Goal: Book appointment/travel/reservation

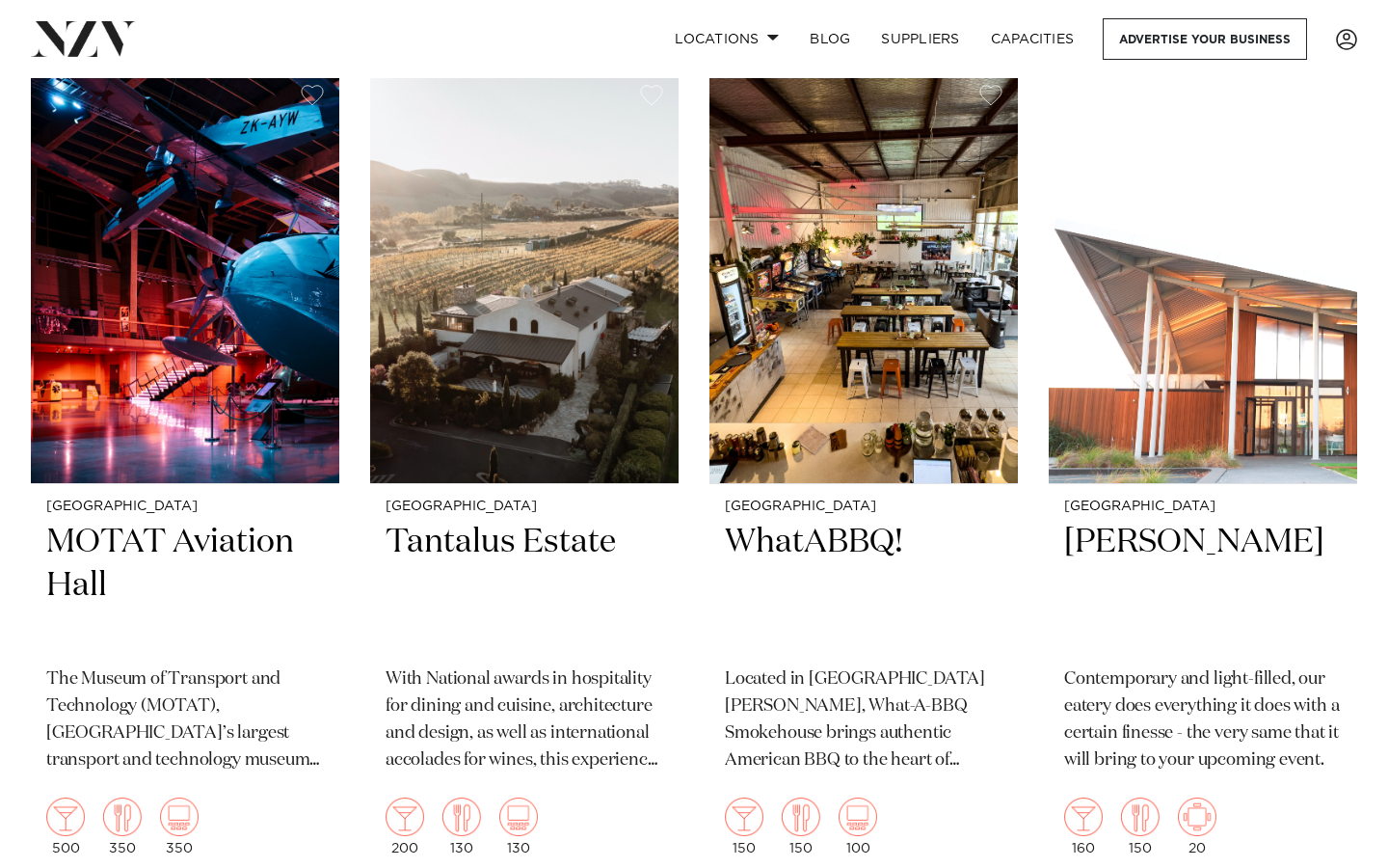
scroll to position [12150, 0]
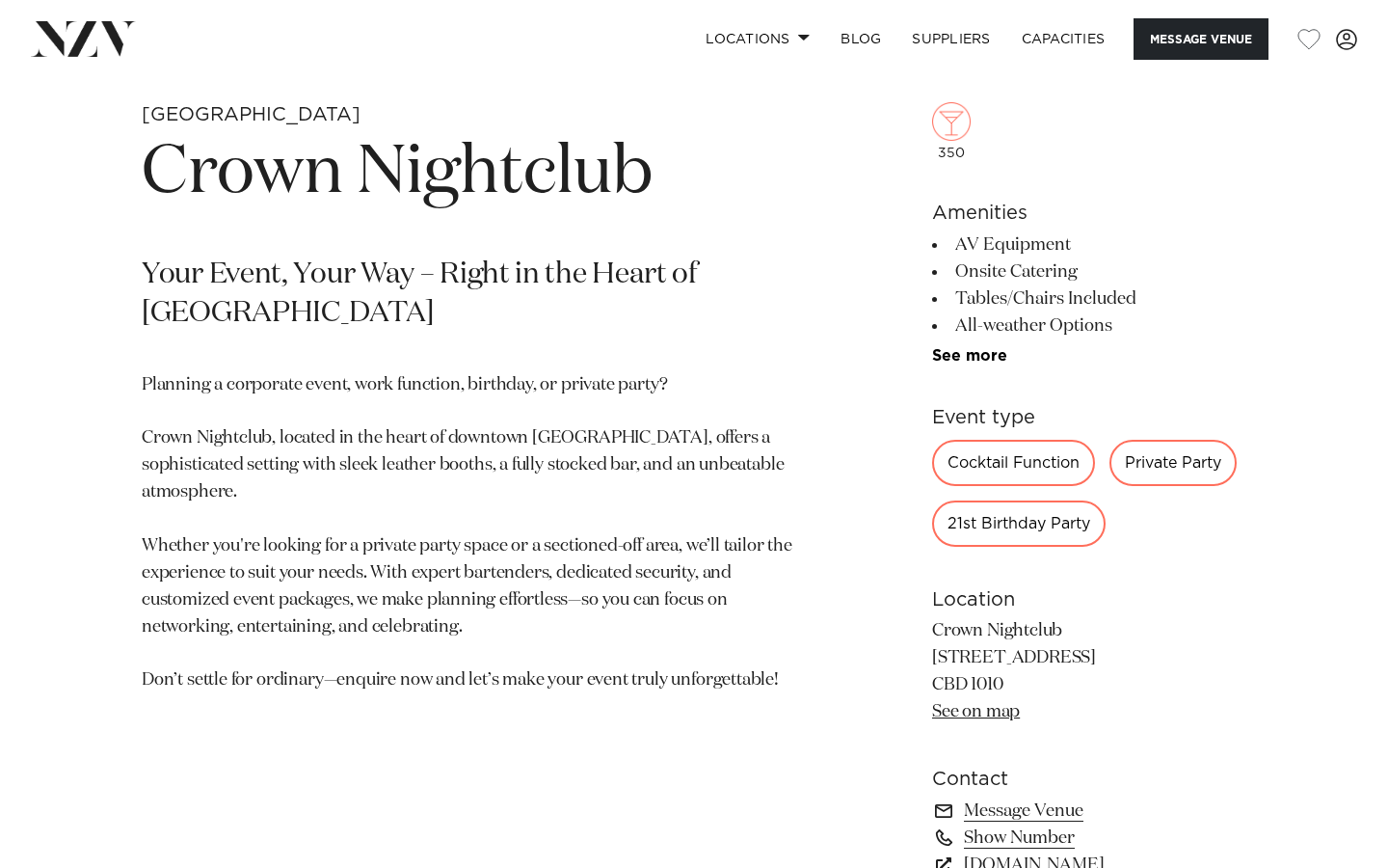
scroll to position [699, 0]
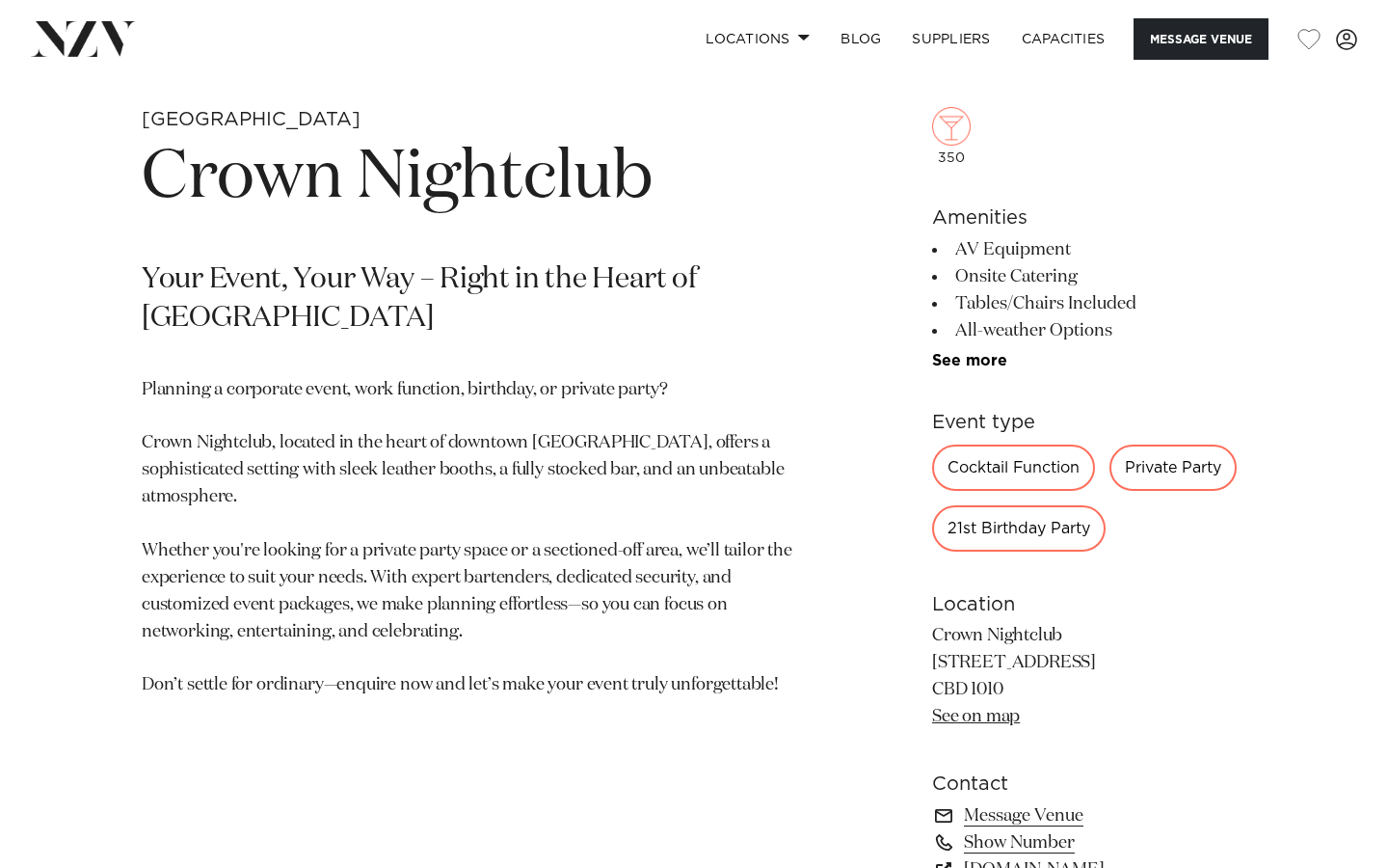
click at [1052, 530] on div "21st Birthday Party" at bounding box center [1019, 528] width 174 height 46
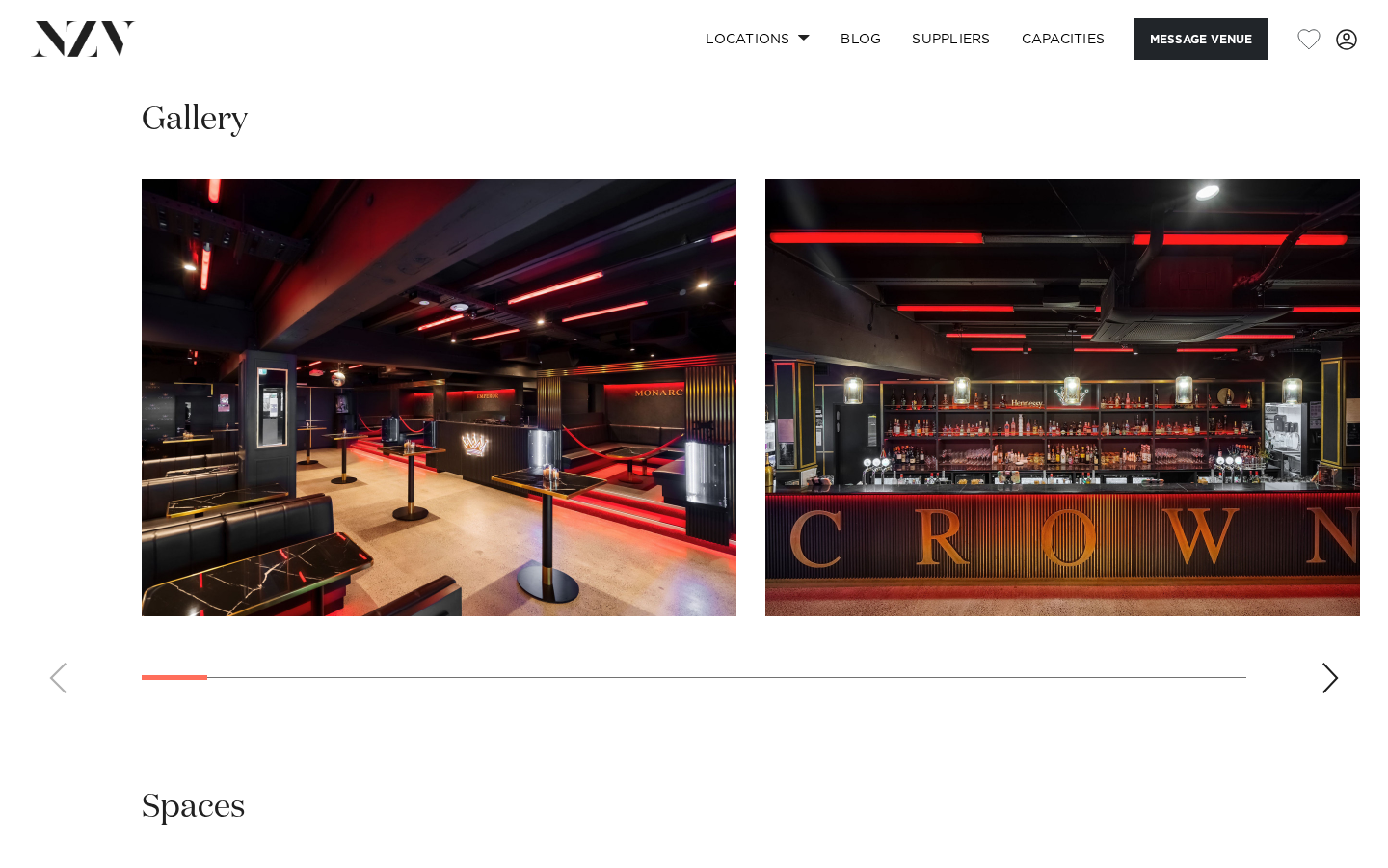
scroll to position [1642, 0]
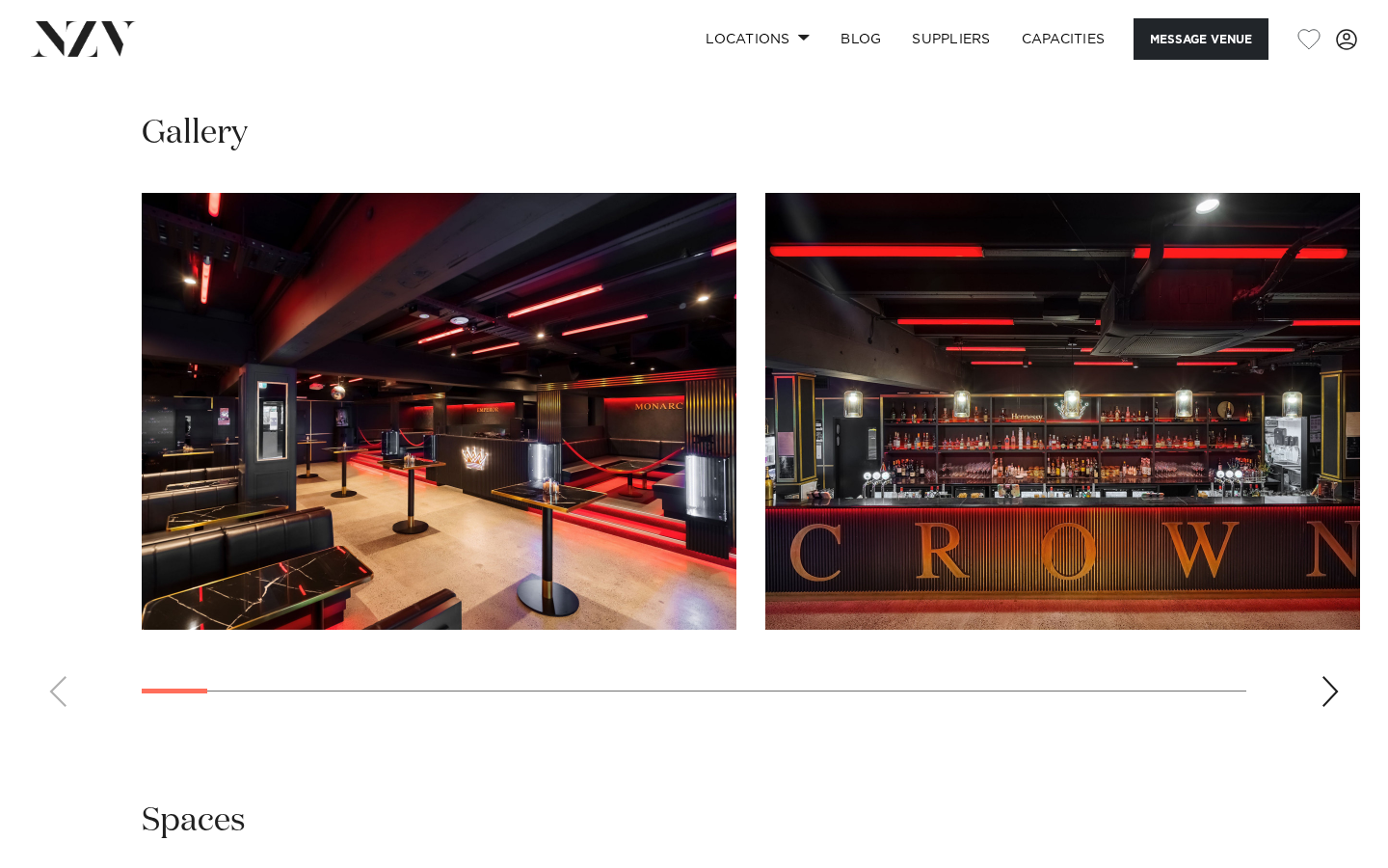
click at [1330, 676] on div "Next slide" at bounding box center [1330, 691] width 20 height 31
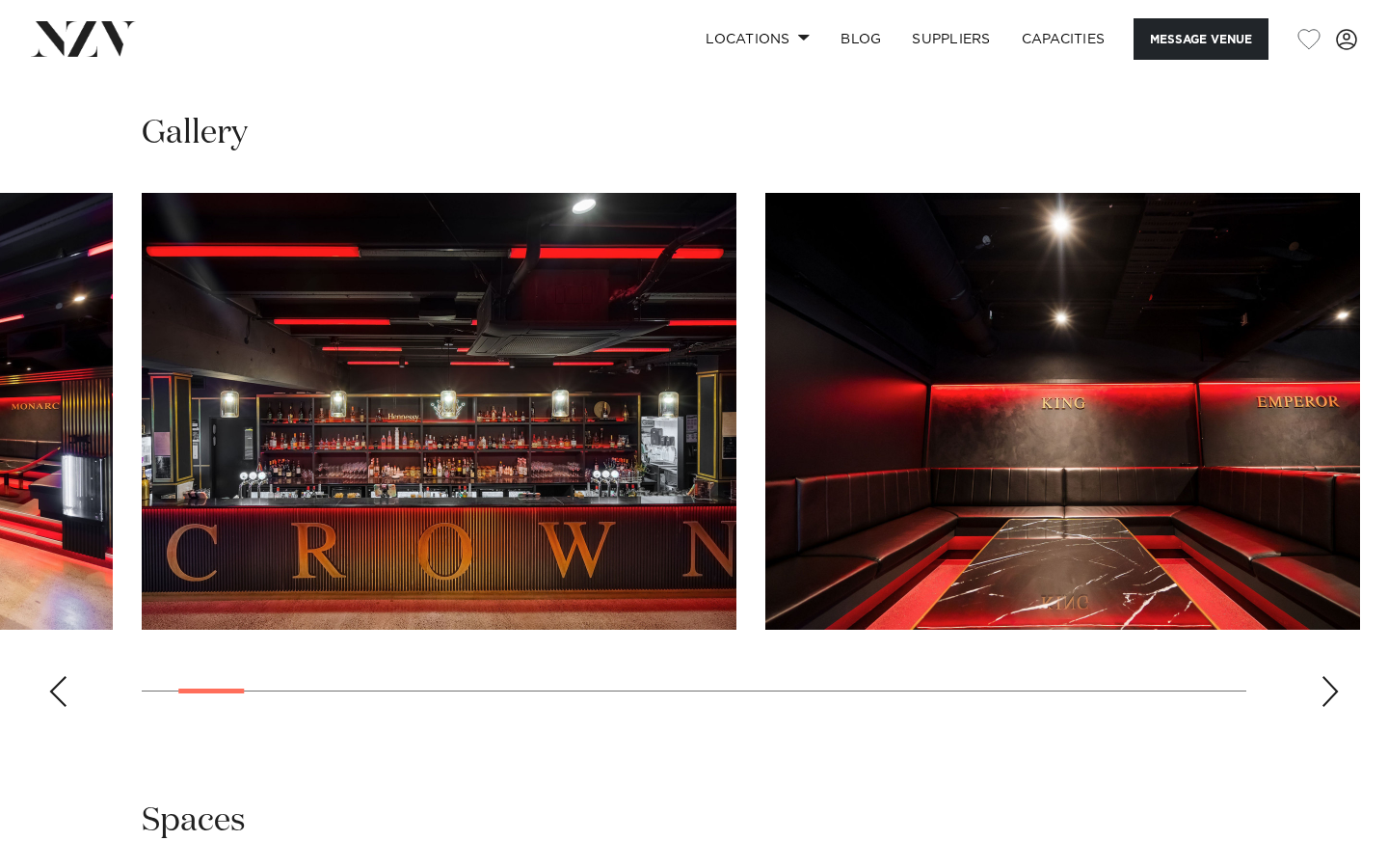
click at [1330, 676] on div "Next slide" at bounding box center [1330, 691] width 20 height 31
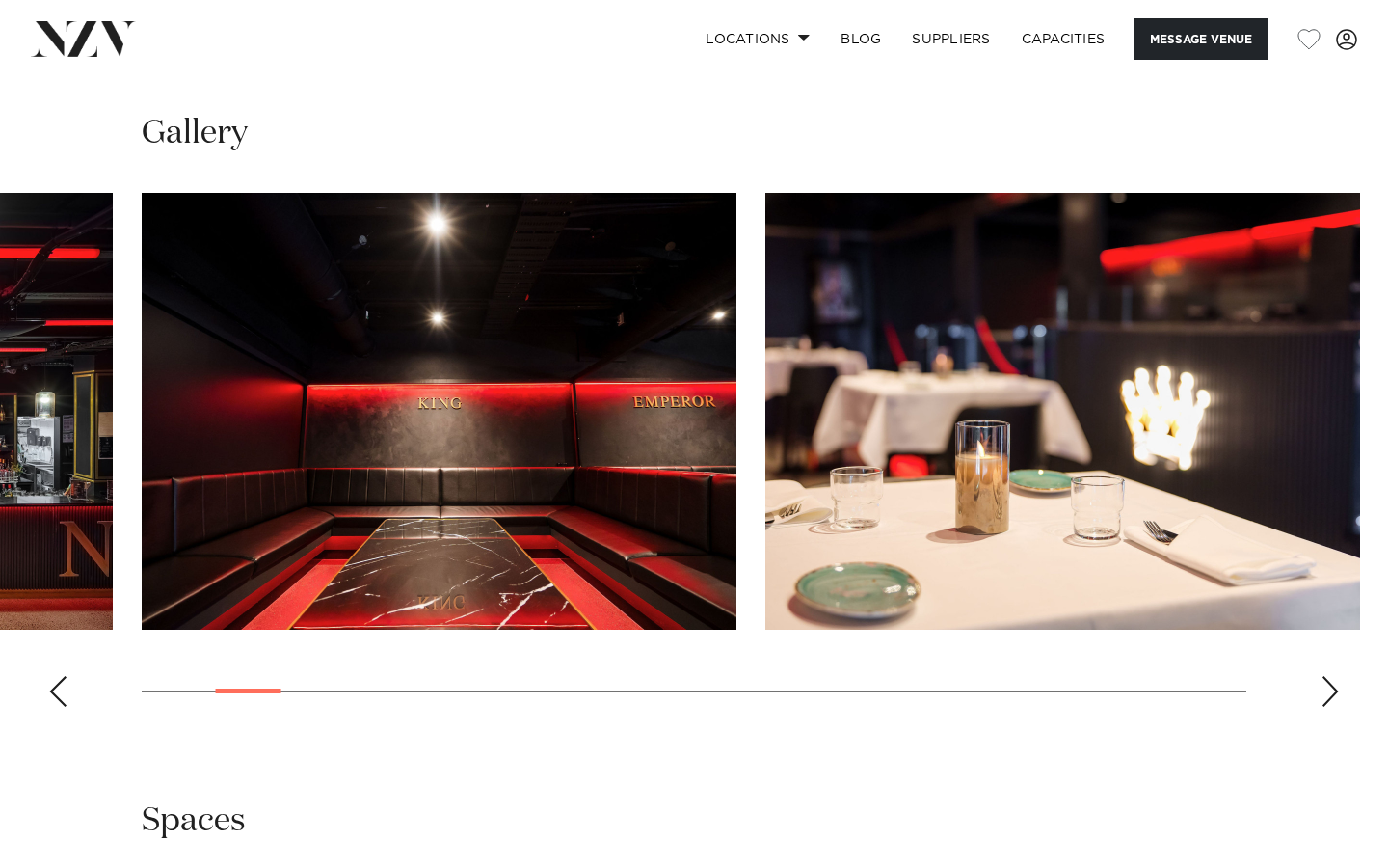
click at [1330, 676] on div "Next slide" at bounding box center [1330, 691] width 20 height 31
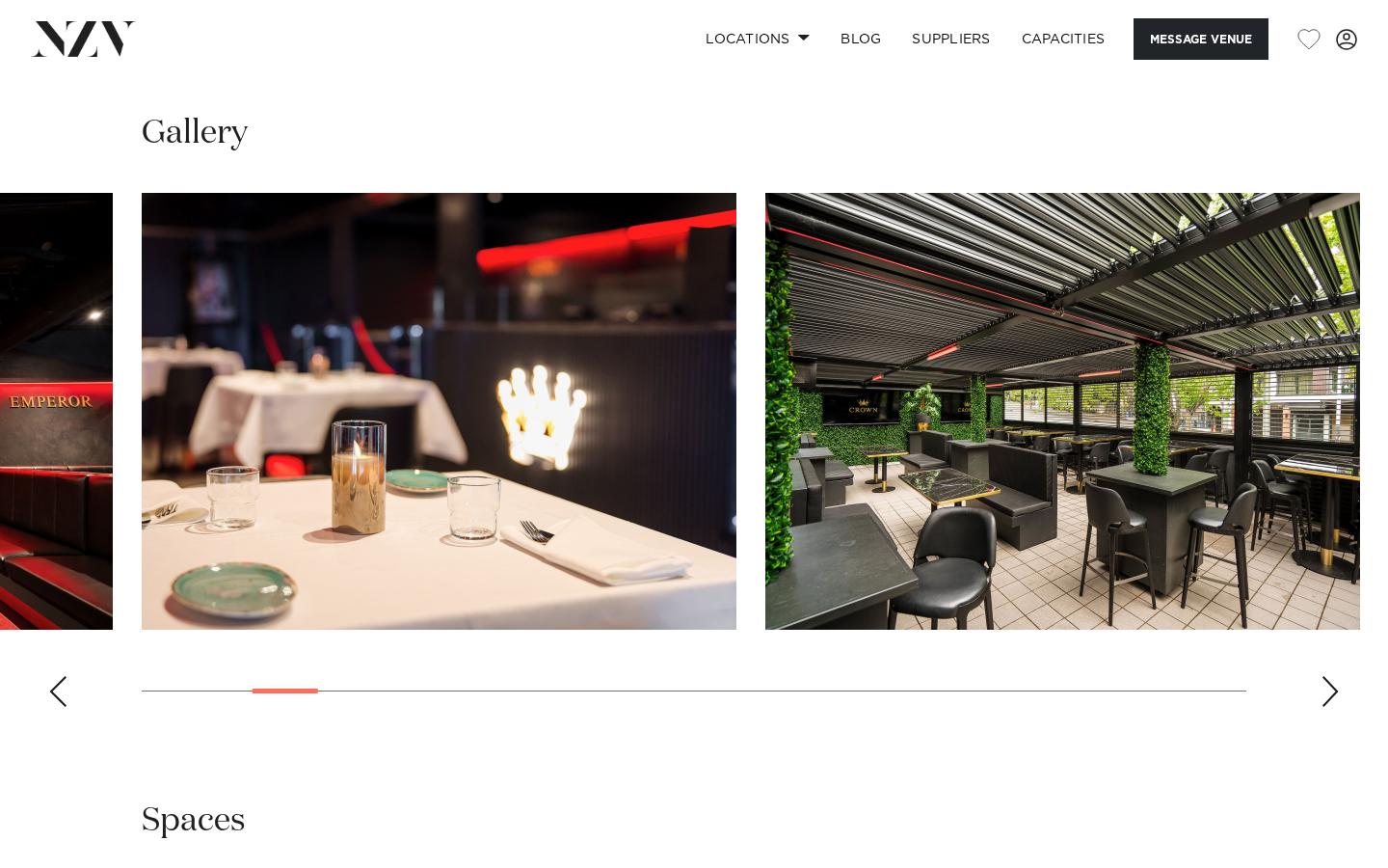
click at [1330, 676] on div "Next slide" at bounding box center [1330, 691] width 20 height 31
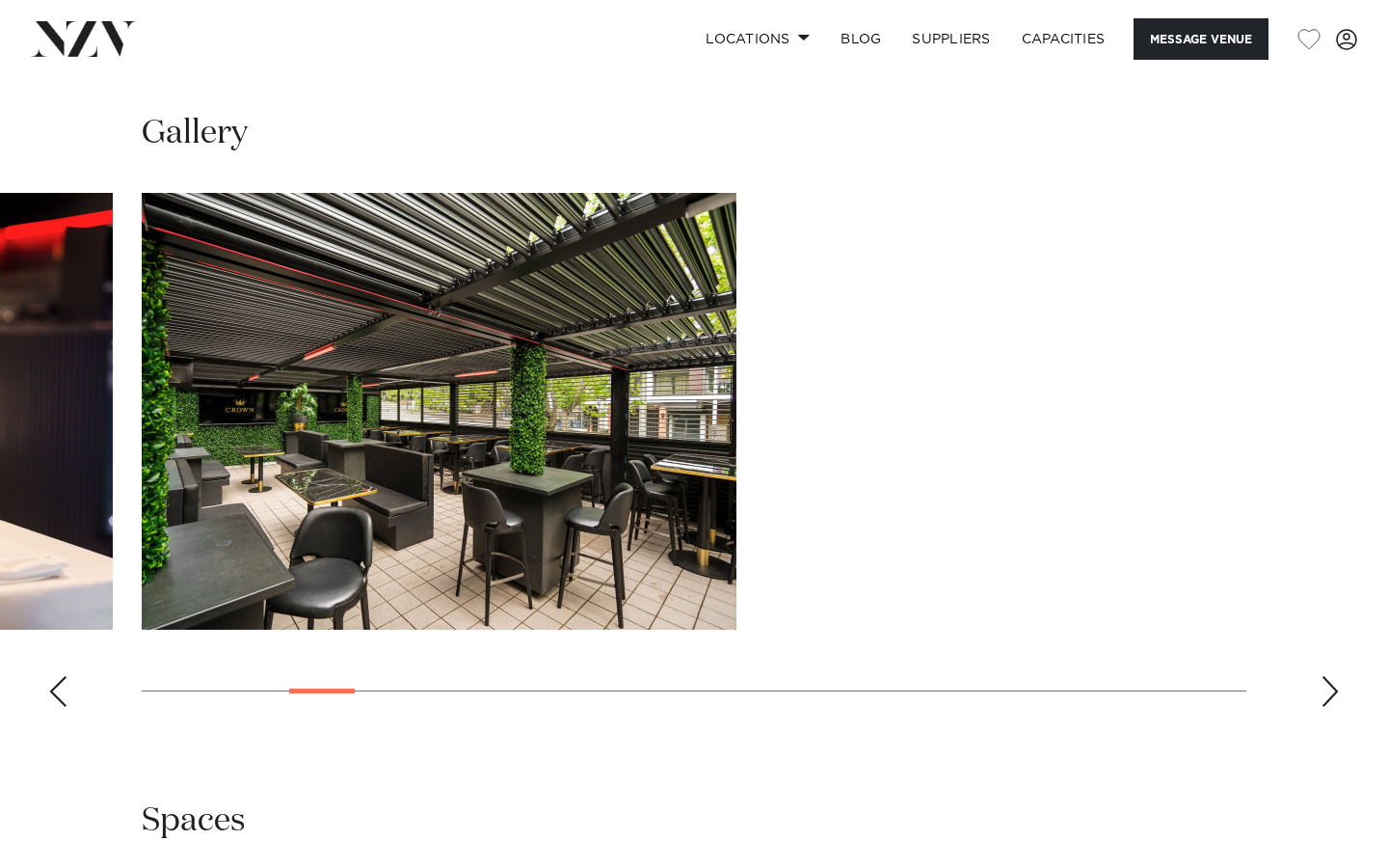
click at [1330, 676] on div "Next slide" at bounding box center [1330, 691] width 20 height 31
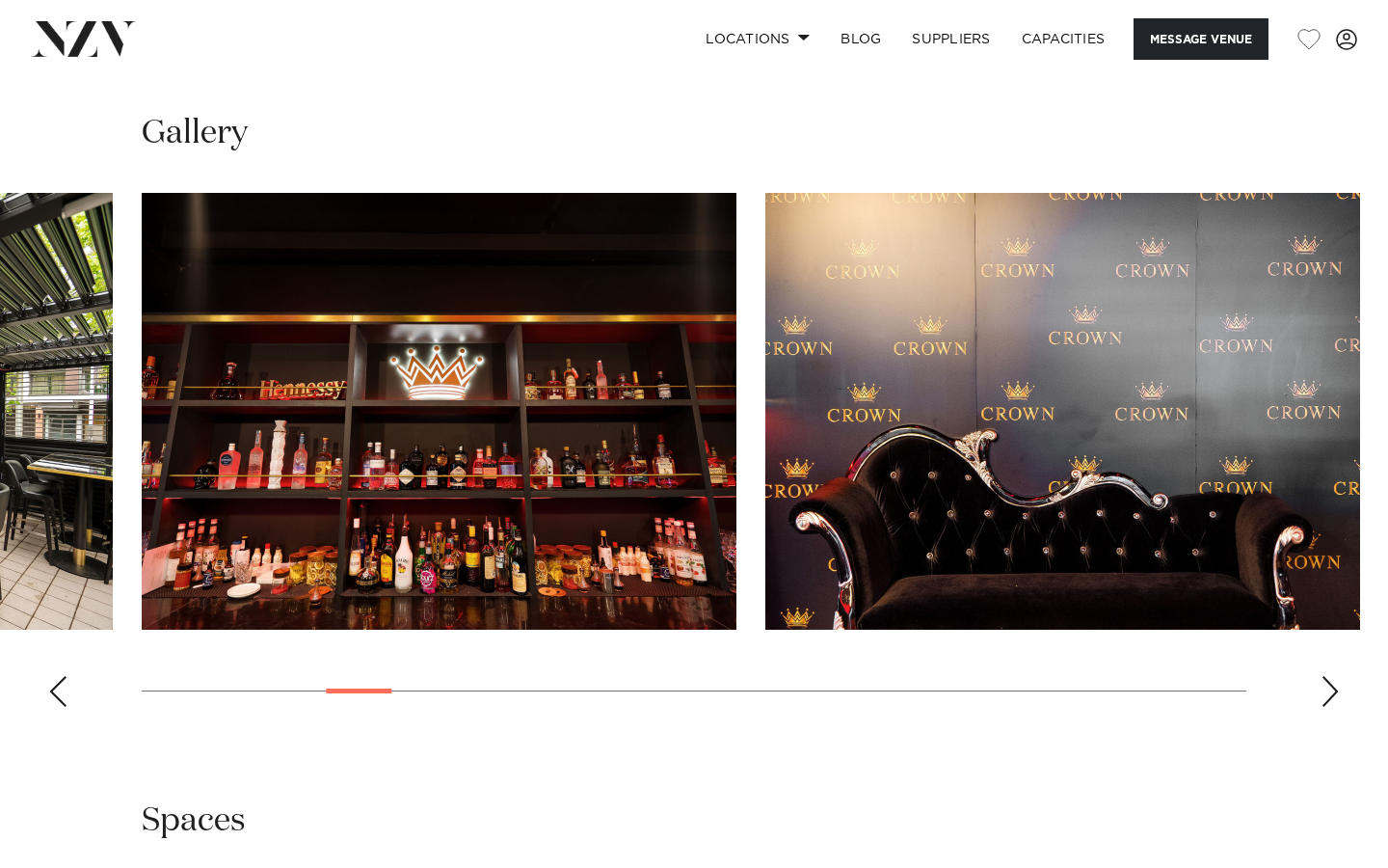
click at [1330, 676] on div "Next slide" at bounding box center [1330, 691] width 20 height 31
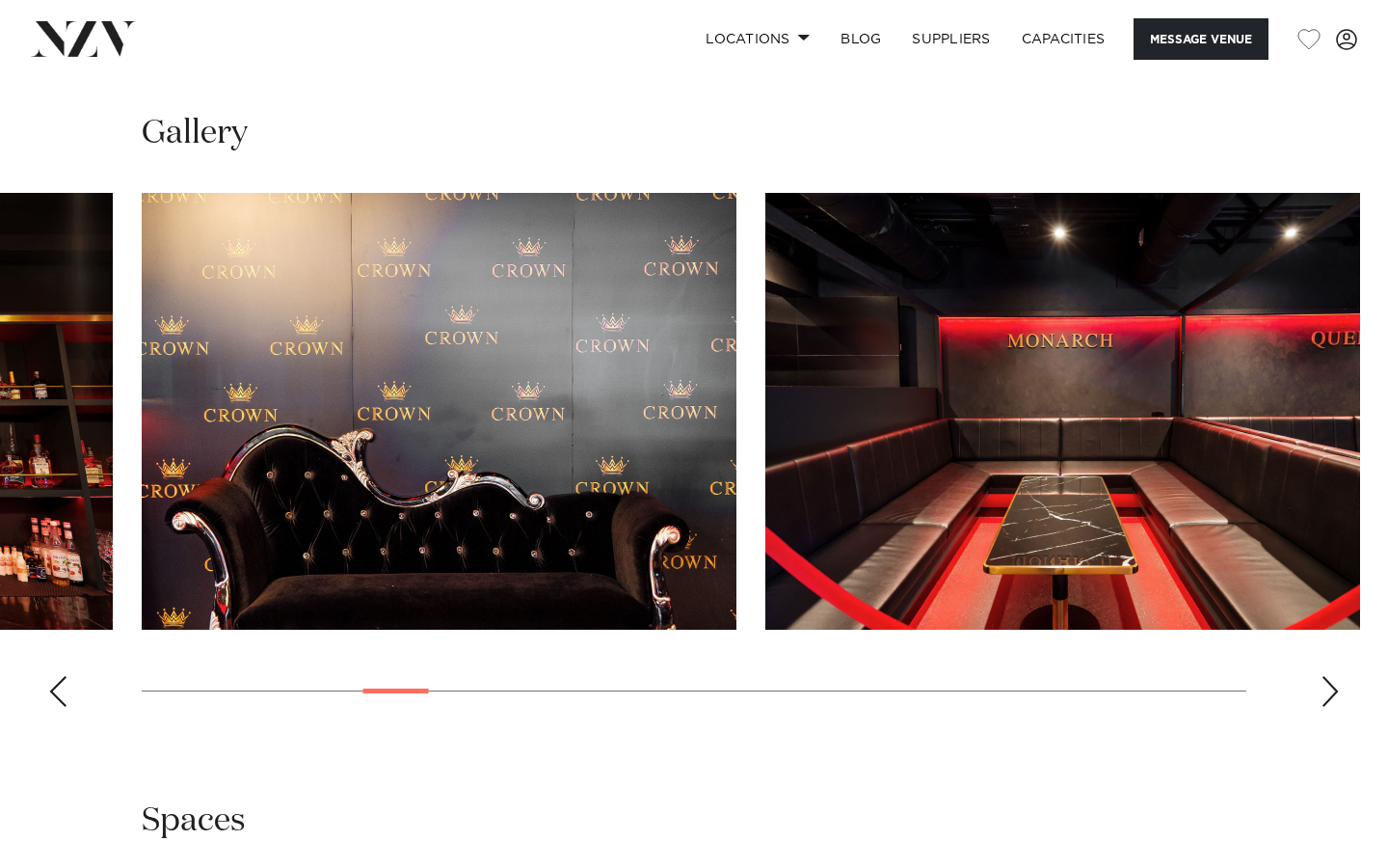
click at [1330, 677] on div "Next slide" at bounding box center [1330, 691] width 20 height 31
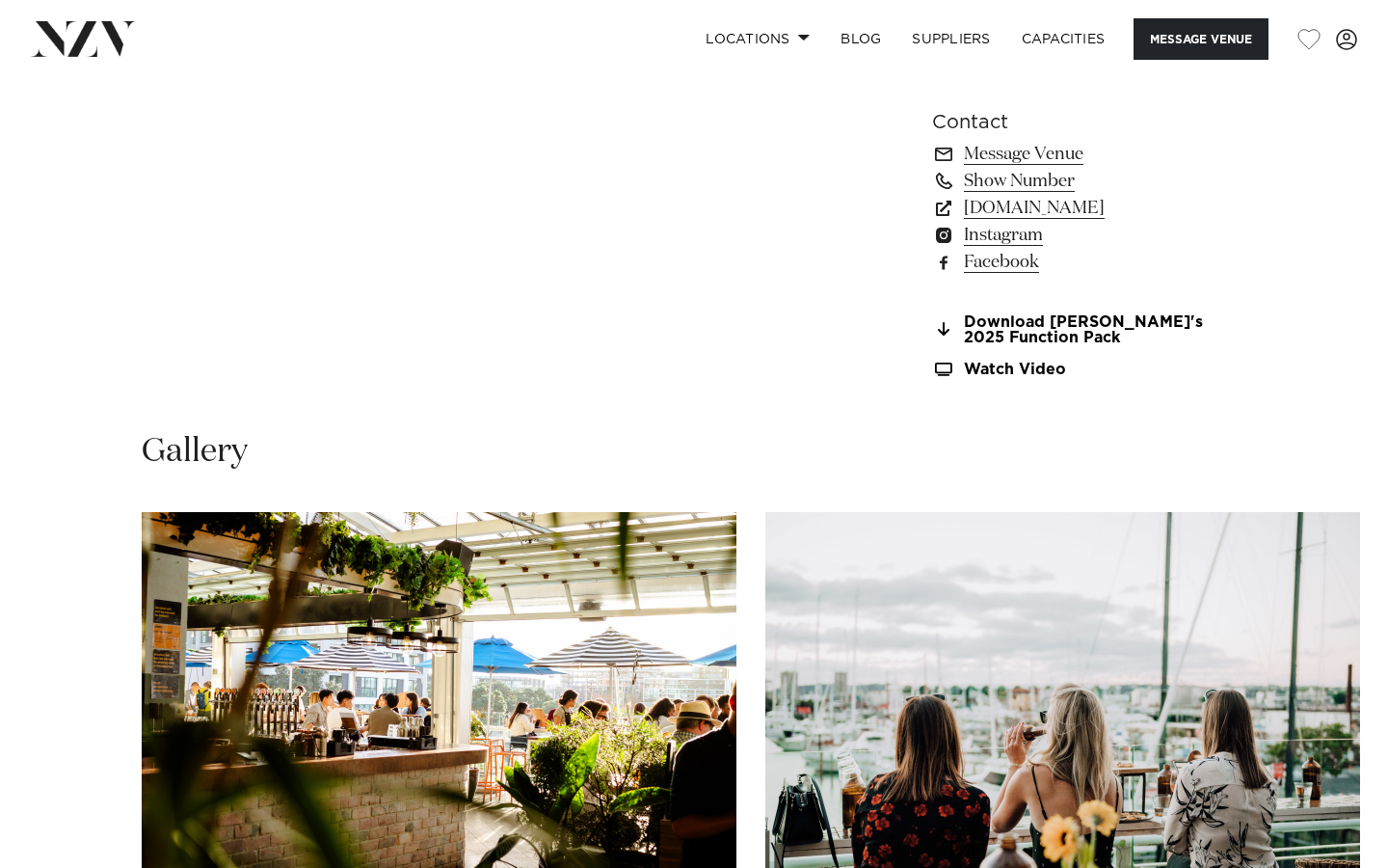
scroll to position [1391, 0]
